Goal: Task Accomplishment & Management: Check status

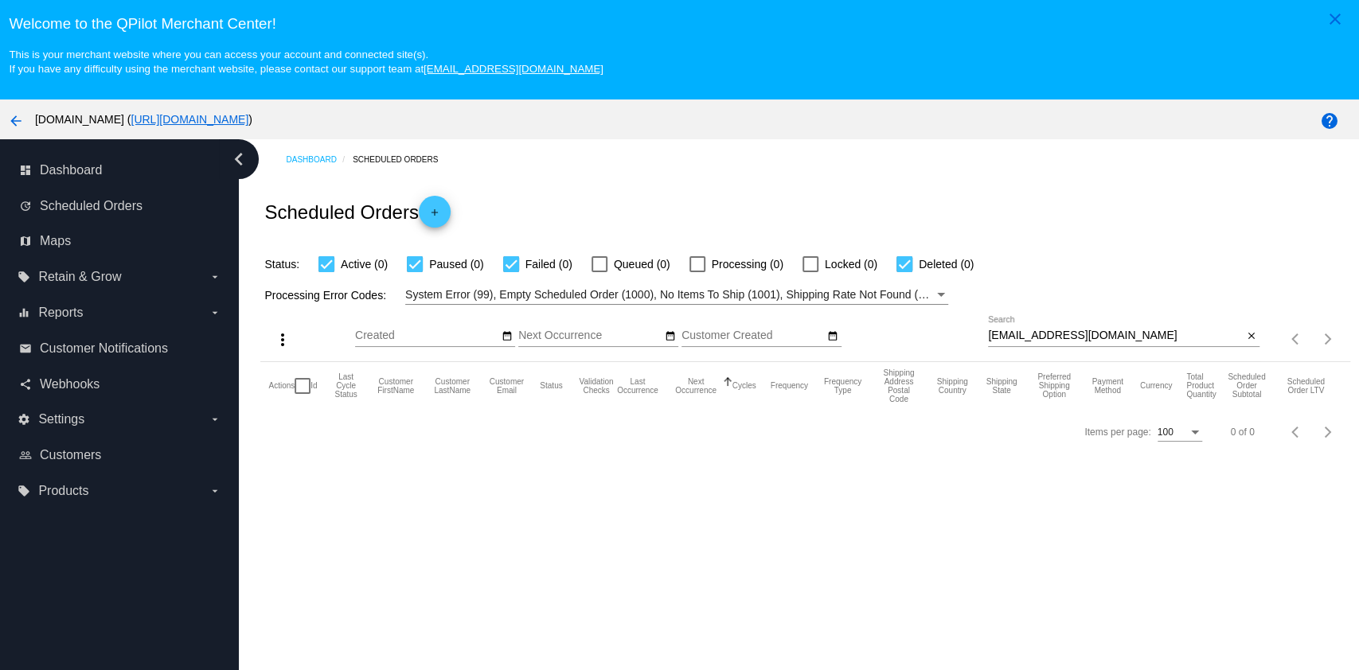
click at [1111, 328] on div "[EMAIL_ADDRESS][DOMAIN_NAME] Search" at bounding box center [1115, 331] width 255 height 31
click at [1105, 339] on input "[EMAIL_ADDRESS][DOMAIN_NAME]" at bounding box center [1115, 336] width 255 height 13
paste input "susanbdemarco446@gmail"
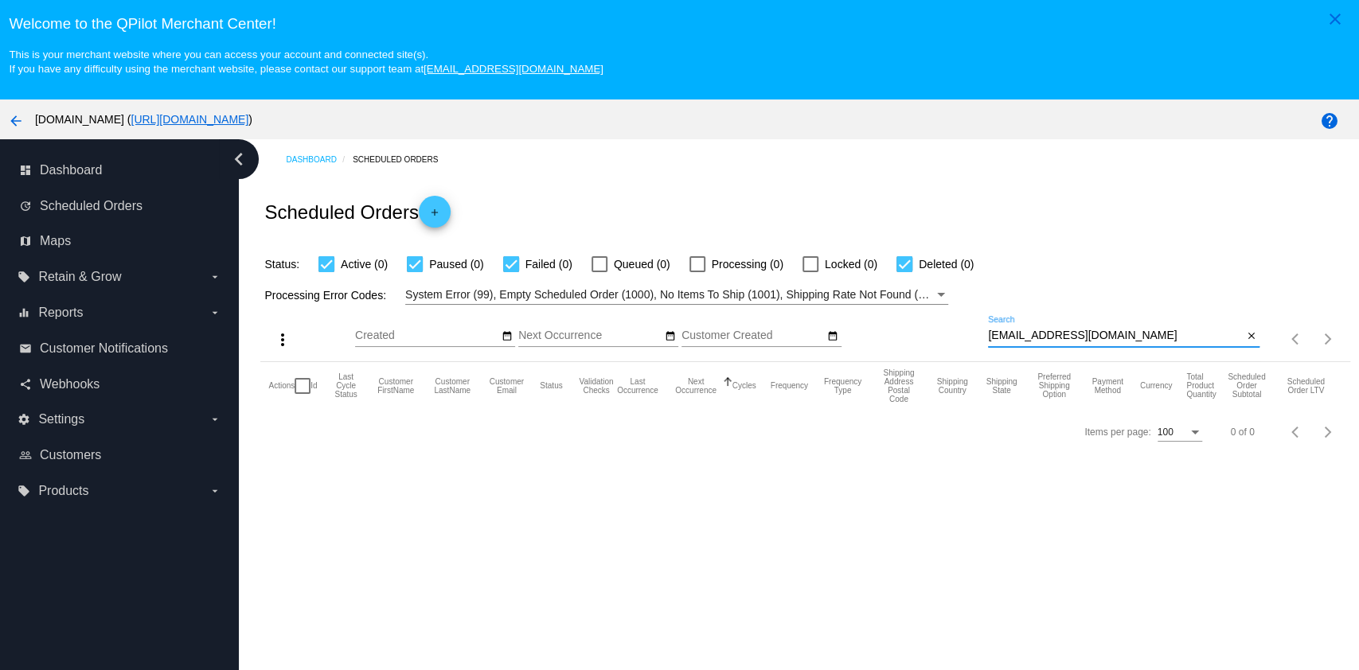
type input "susanbdemarco446@gmail.com"
